Goal: Information Seeking & Learning: Learn about a topic

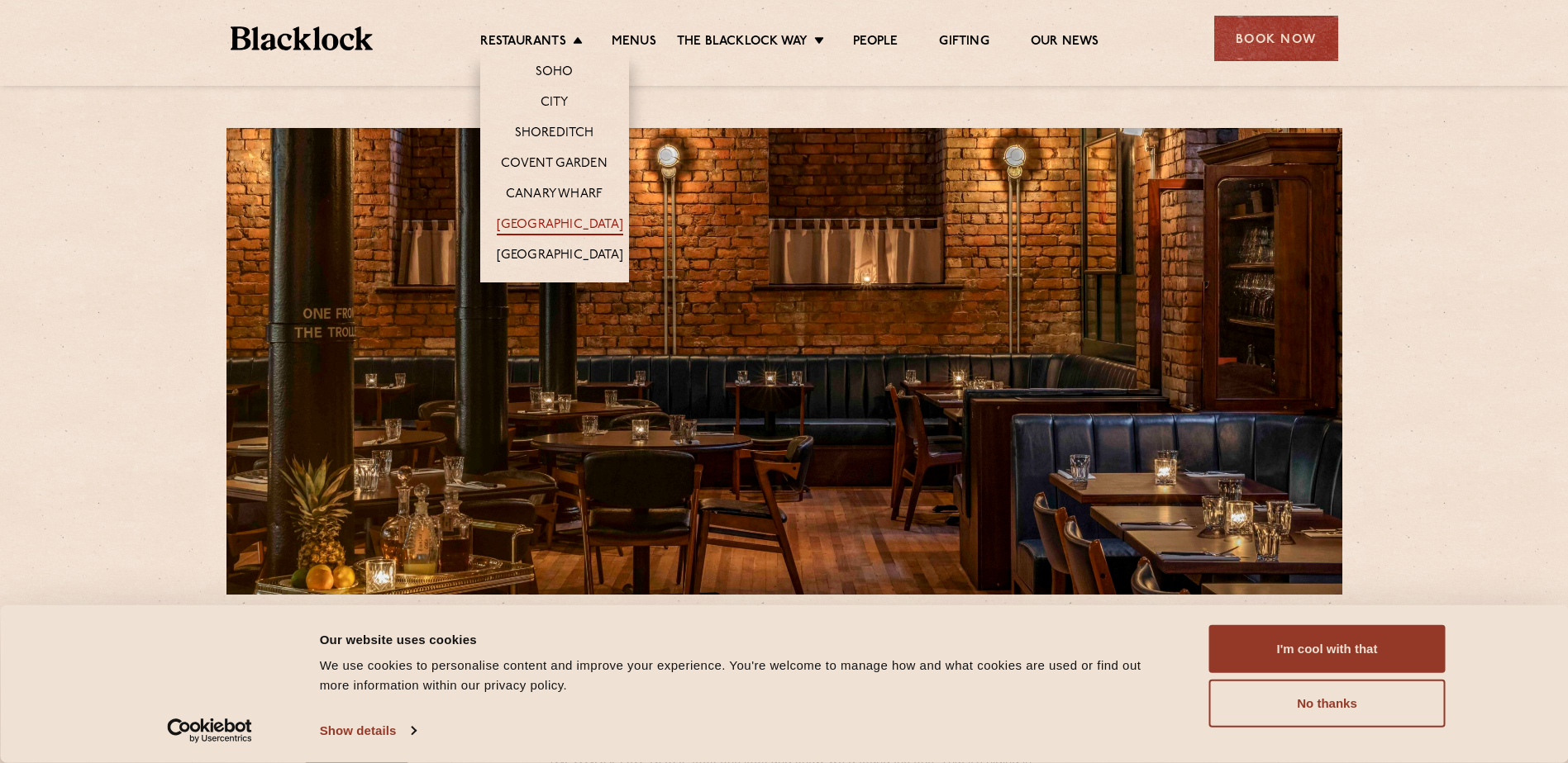
click at [583, 218] on link "[GEOGRAPHIC_DATA]" at bounding box center [559, 226] width 127 height 18
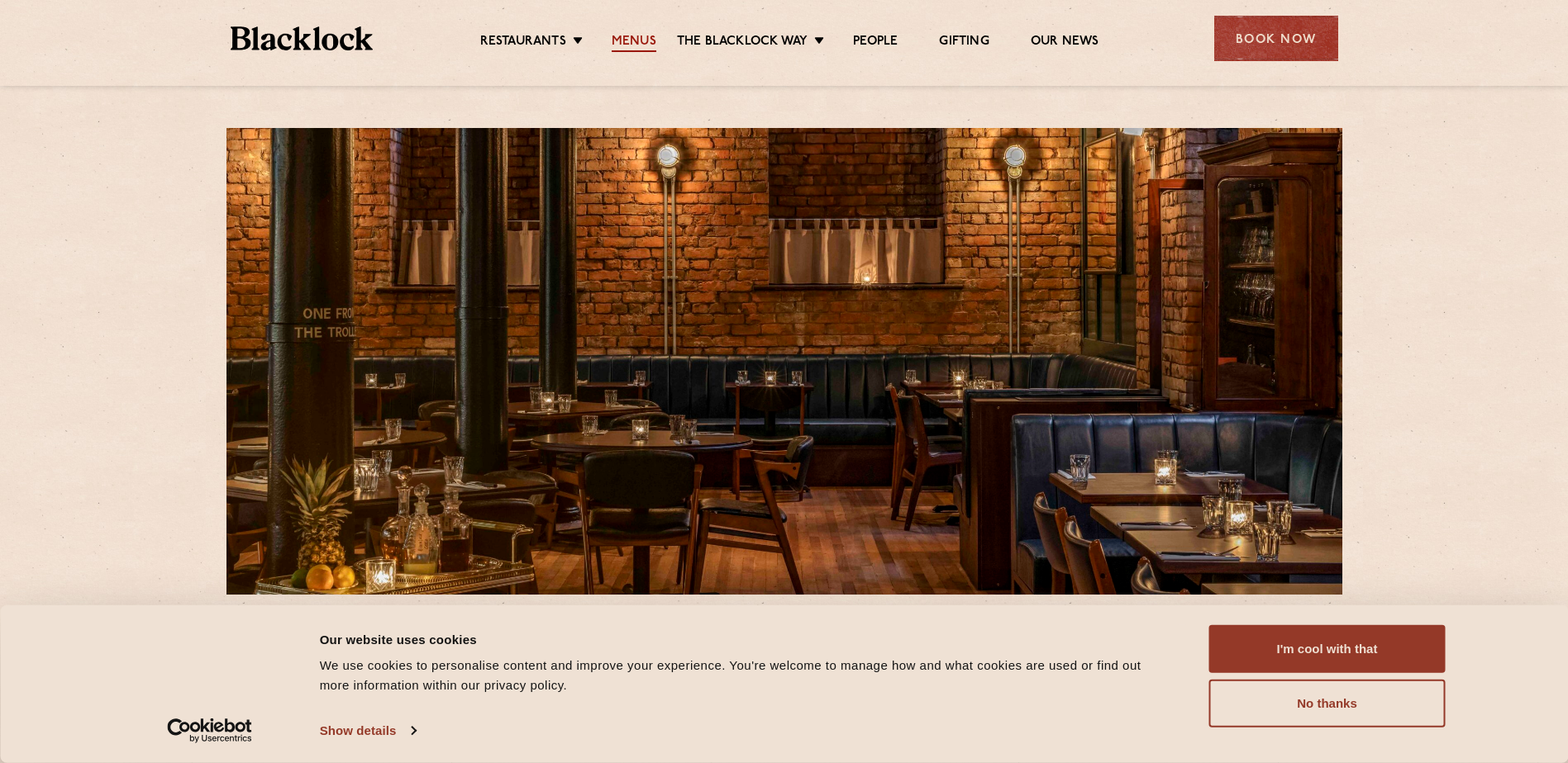
click at [632, 47] on link "Menus" at bounding box center [634, 43] width 45 height 18
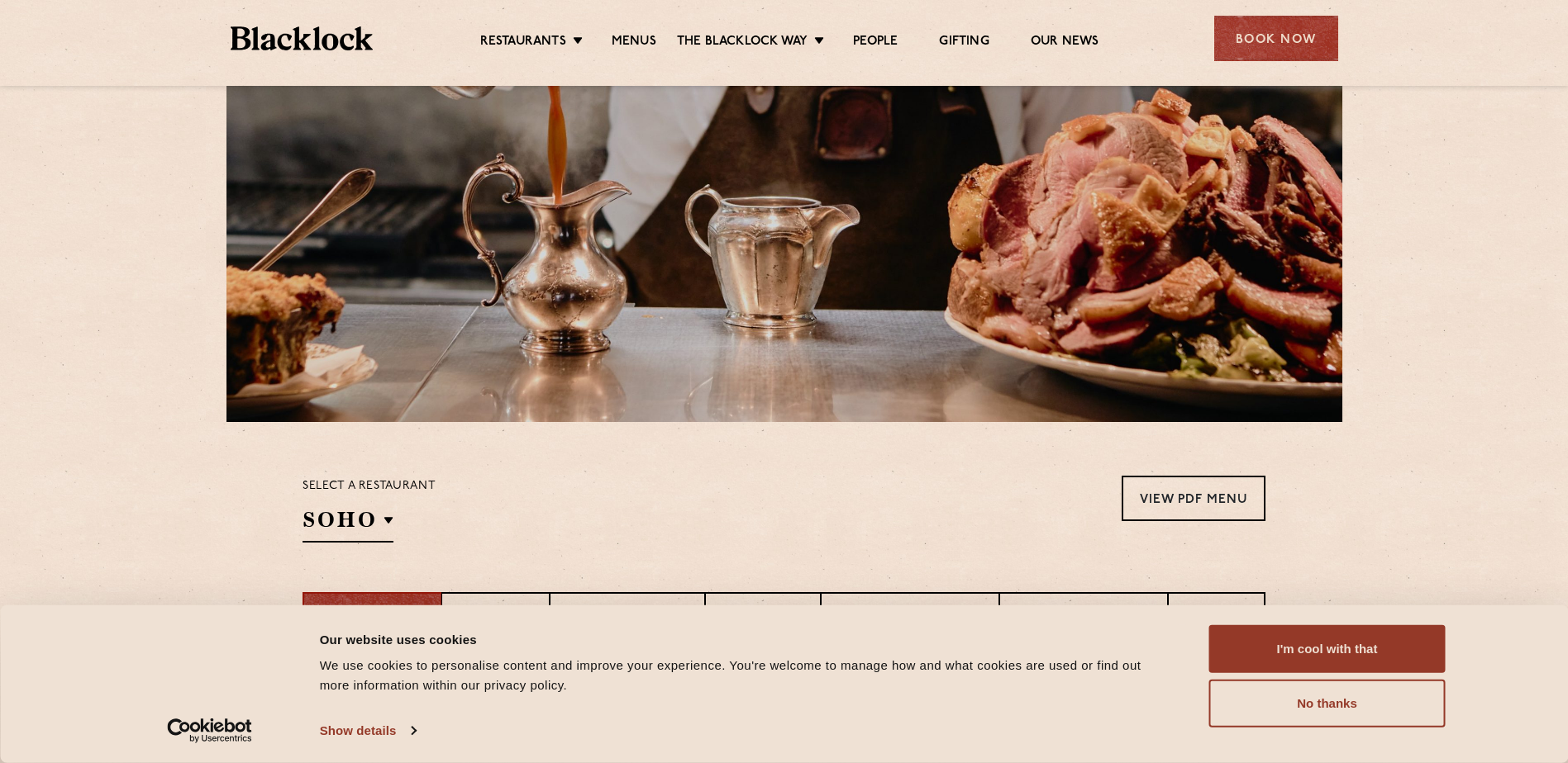
scroll to position [413, 0]
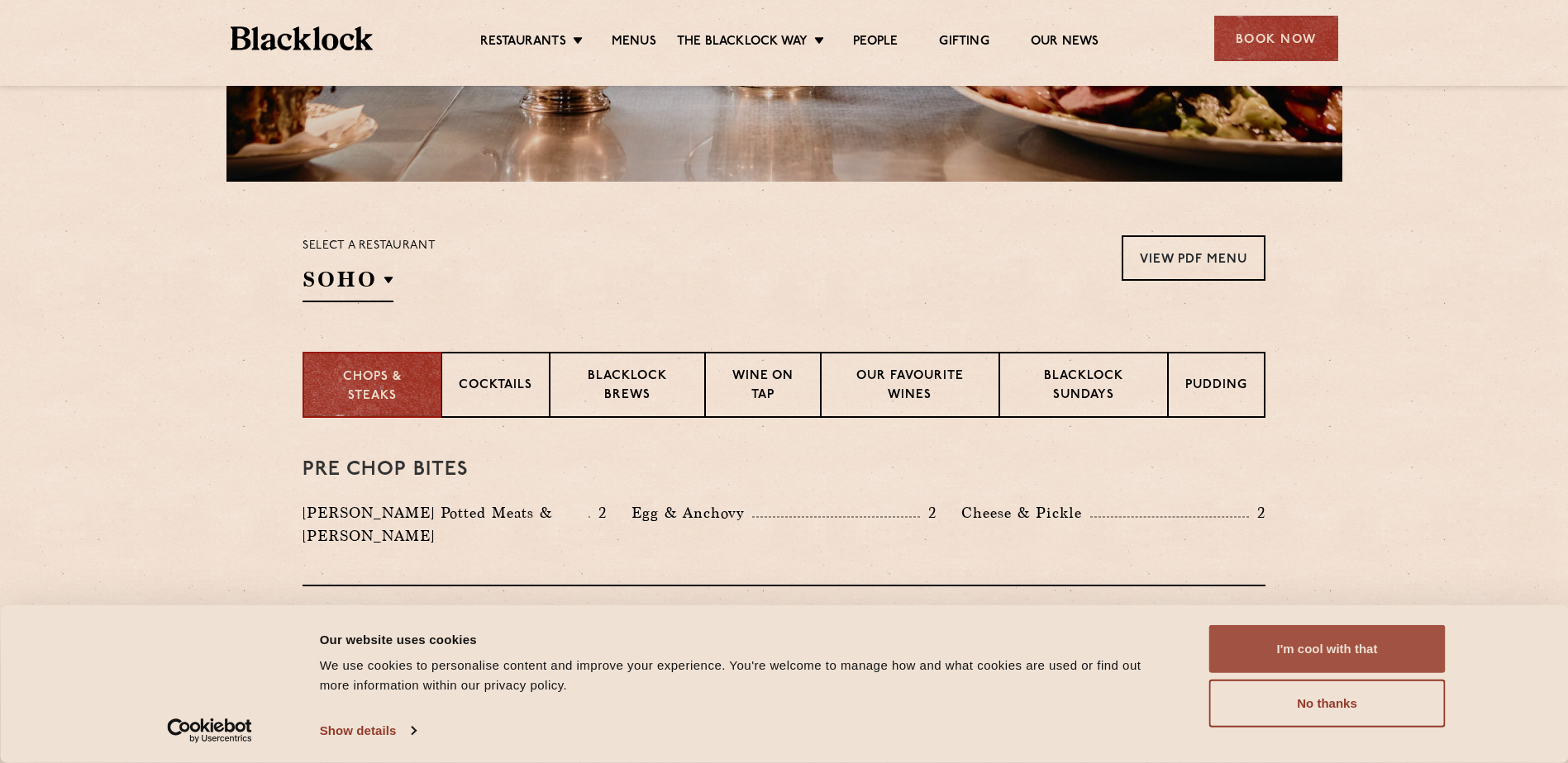
click at [1307, 654] on button "I'm cool with that" at bounding box center [1327, 650] width 236 height 48
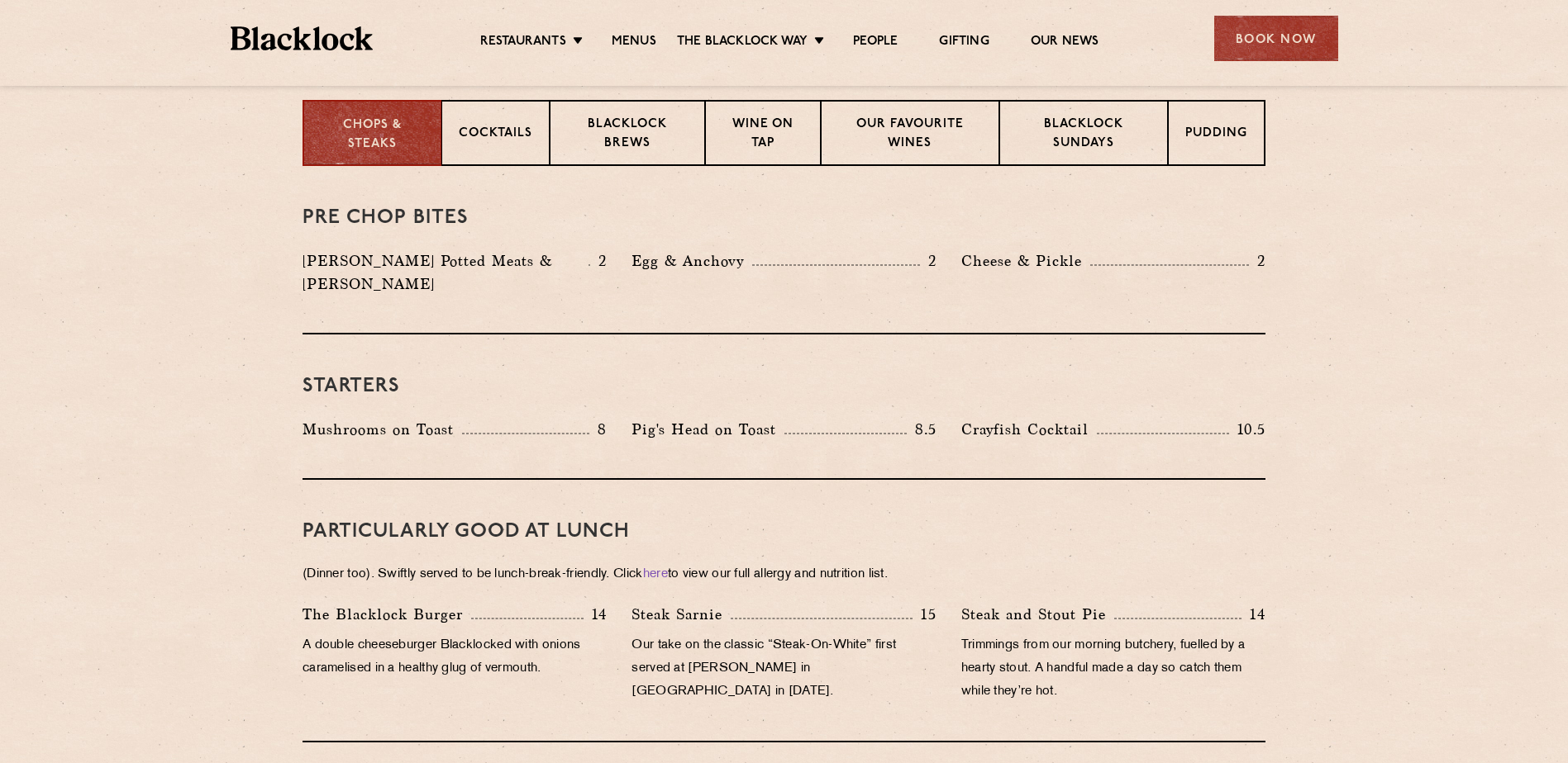
scroll to position [578, 0]
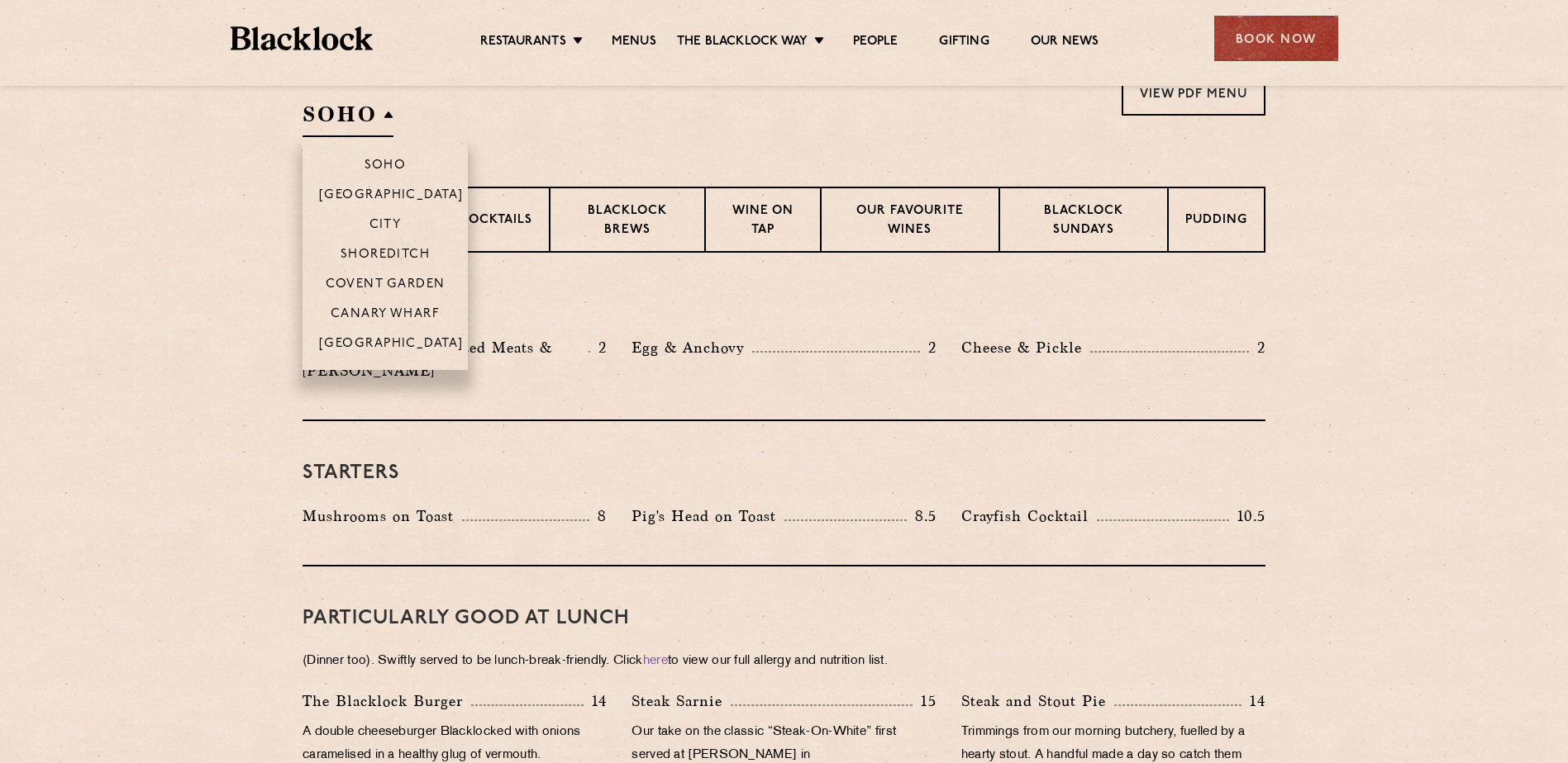
click at [361, 128] on h2 "SOHO" at bounding box center [348, 118] width 91 height 37
click at [403, 329] on li "[GEOGRAPHIC_DATA]" at bounding box center [385, 349] width 165 height 42
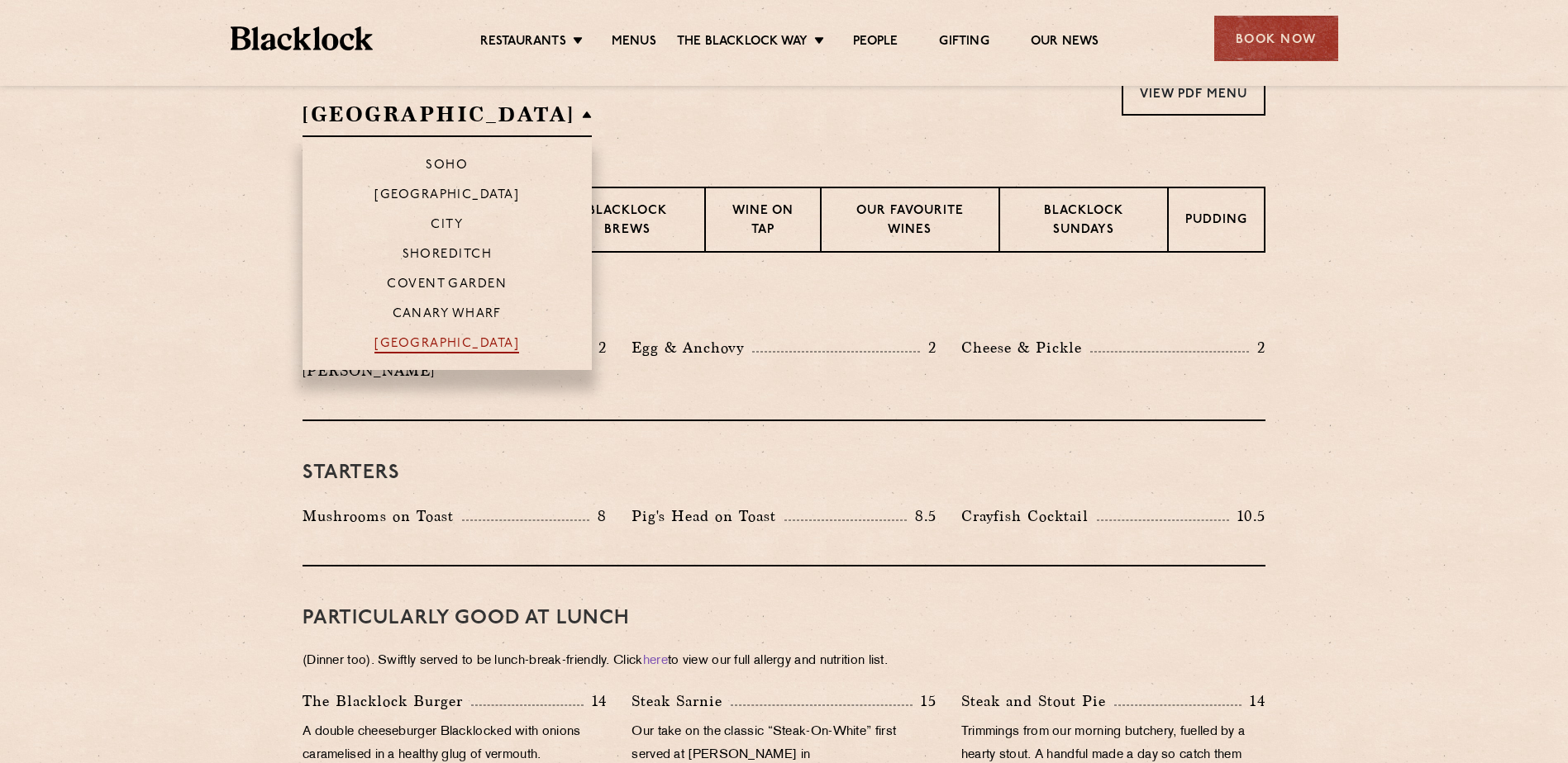
click at [404, 337] on p "[GEOGRAPHIC_DATA]" at bounding box center [447, 345] width 145 height 17
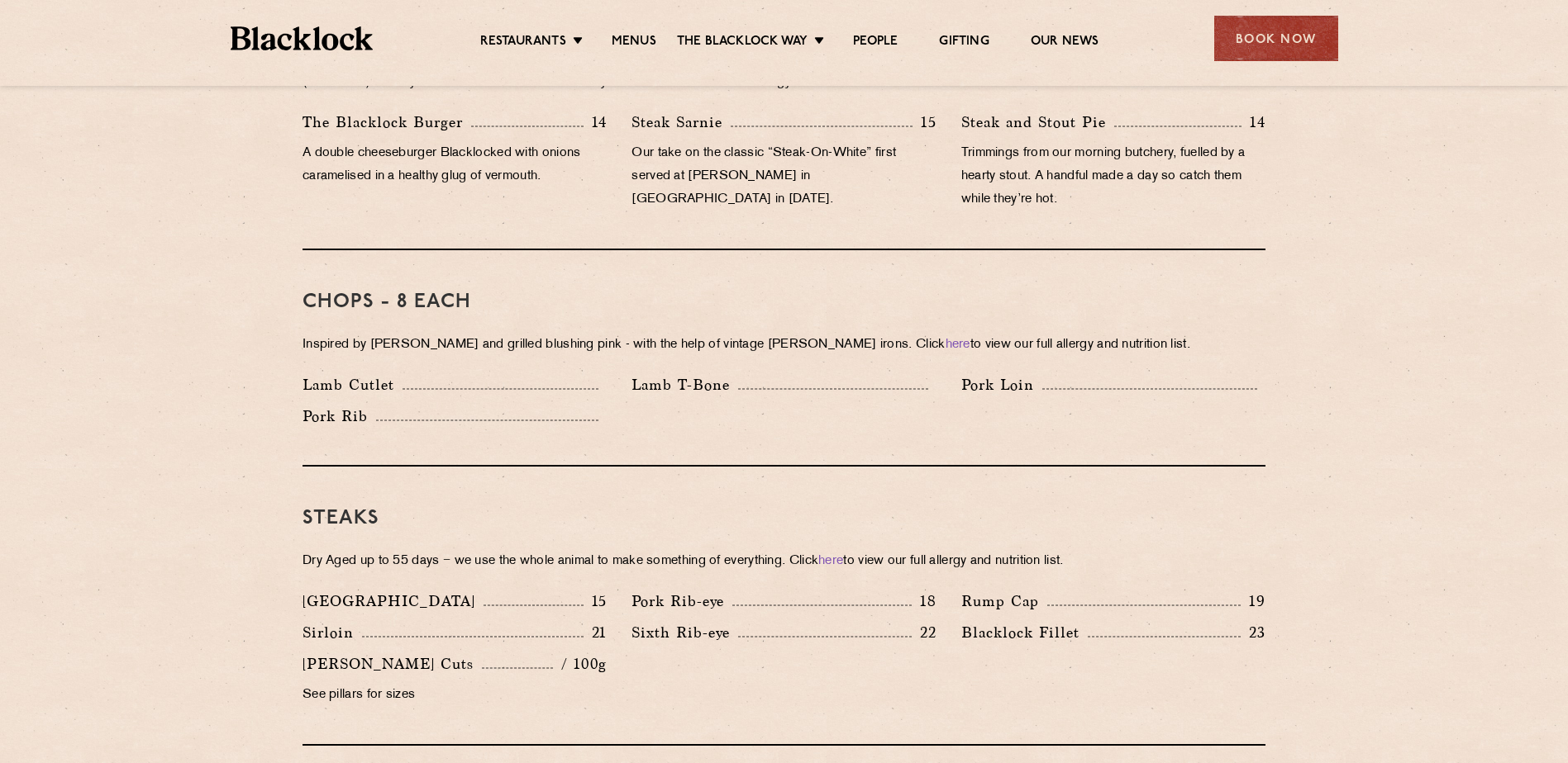
scroll to position [1487, 0]
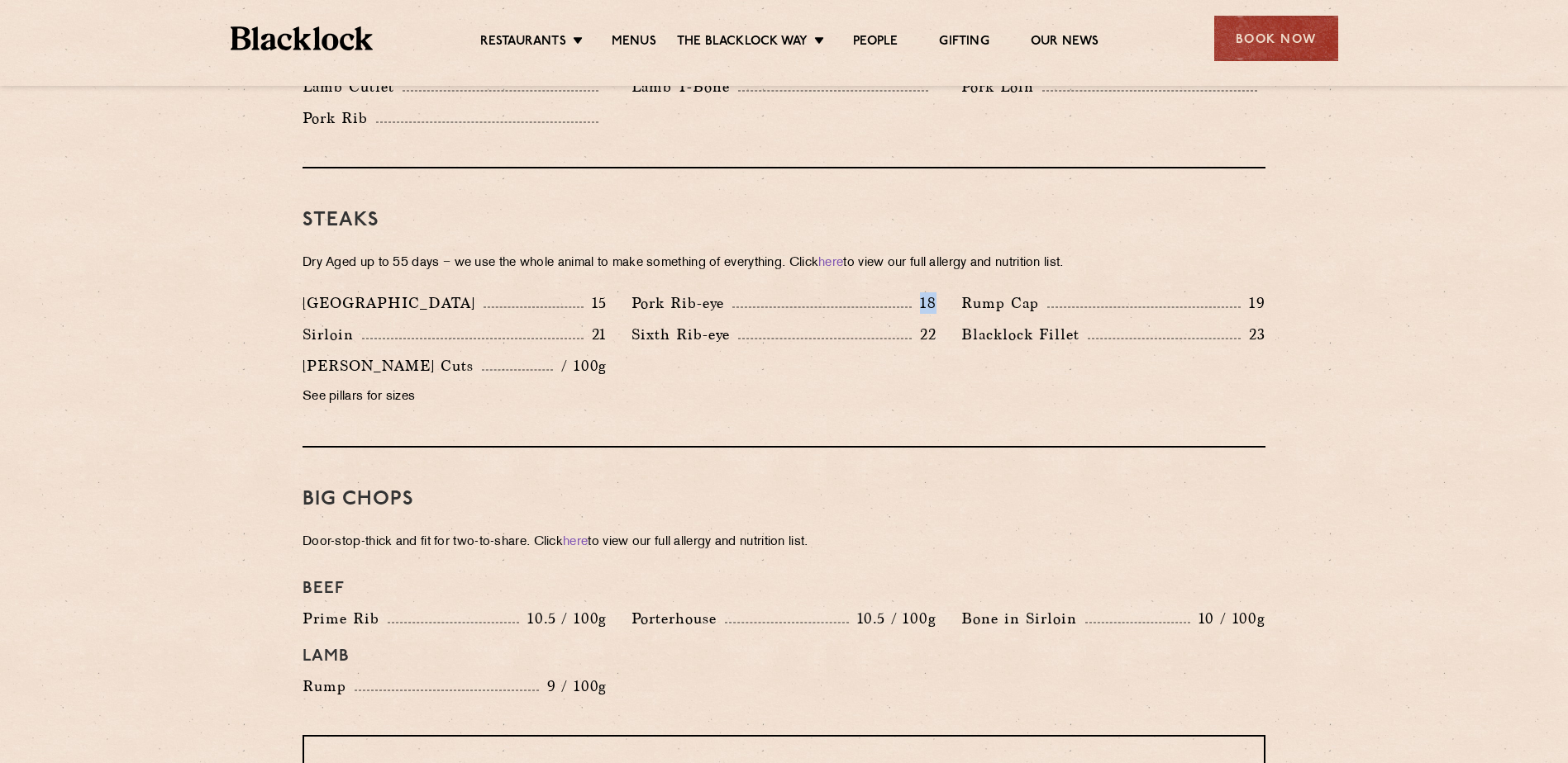
drag, startPoint x: 921, startPoint y: 279, endPoint x: 939, endPoint y: 281, distance: 18.1
click at [939, 292] on div "Pork Rib-eye 18" at bounding box center [783, 307] width 329 height 31
drag, startPoint x: 939, startPoint y: 281, endPoint x: 900, endPoint y: 291, distance: 40.3
click at [899, 292] on div "Pork Rib-eye 18" at bounding box center [783, 303] width 304 height 23
